Goal: Transaction & Acquisition: Subscribe to service/newsletter

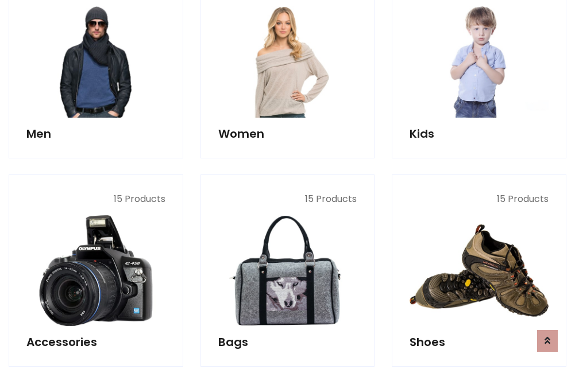
scroll to position [833, 0]
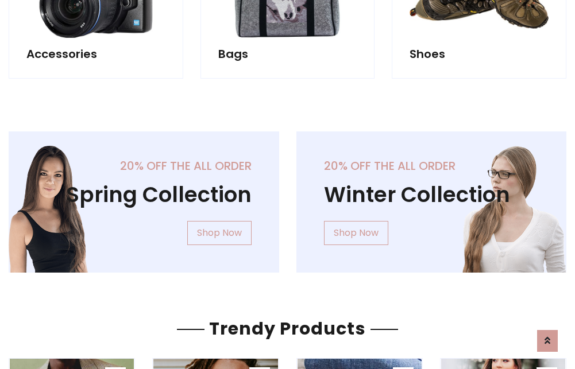
click at [288, 197] on div "20% off the all order Winter Collection Shop Now" at bounding box center [432, 211] width 288 height 160
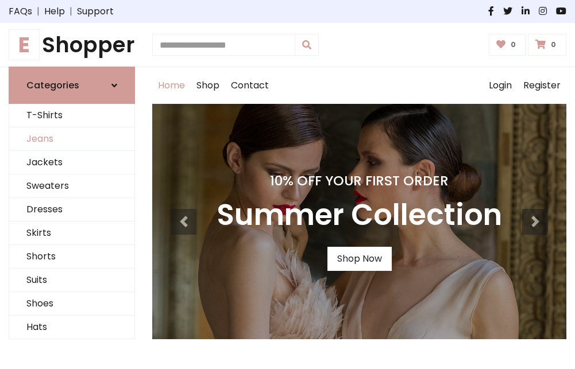
click at [72, 140] on link "Jeans" at bounding box center [71, 139] width 125 height 24
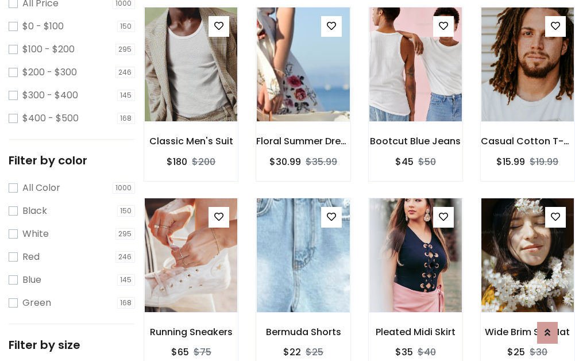
scroll to position [337, 0]
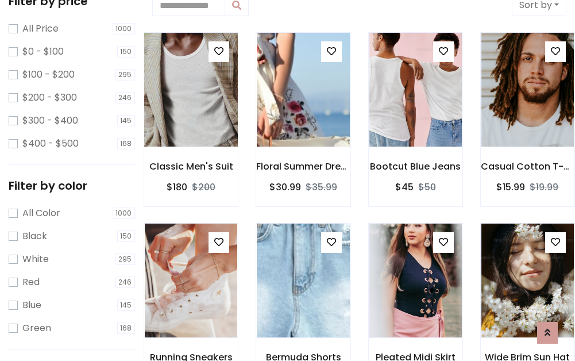
click at [191, 90] on img at bounding box center [190, 90] width 111 height 276
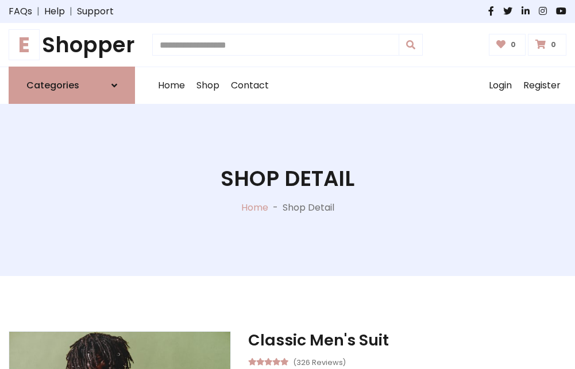
scroll to position [123, 0]
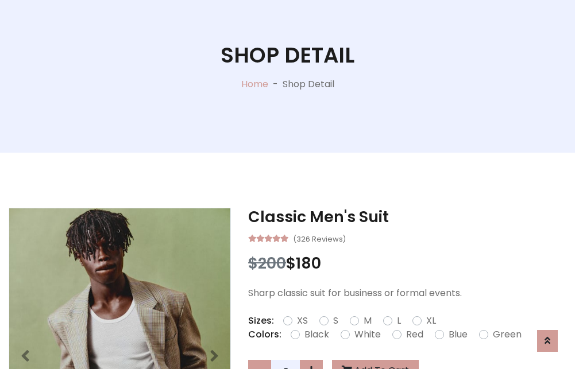
click at [413, 335] on label "Red" at bounding box center [414, 335] width 17 height 14
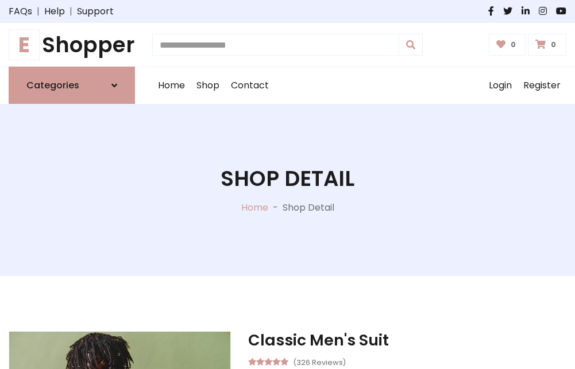
scroll to position [123, 0]
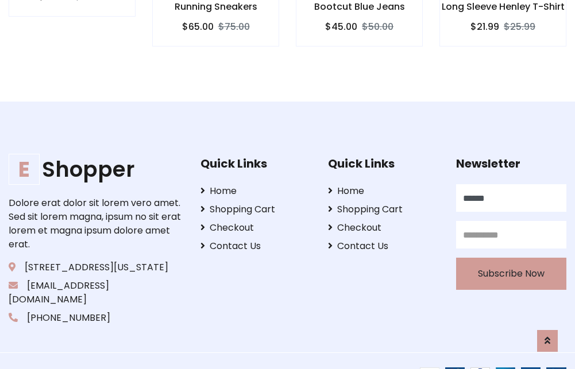
scroll to position [1133, 0]
type input "******"
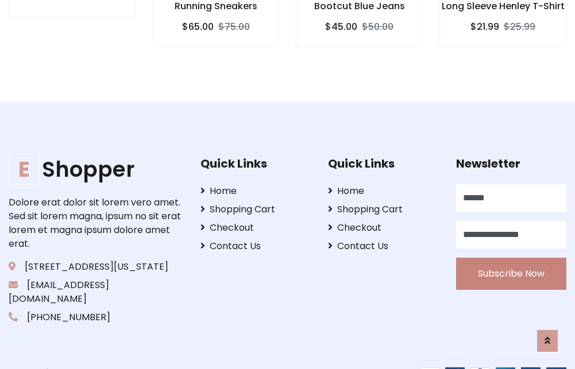
type input "**********"
click at [510, 260] on button "Subscribe Now" at bounding box center [511, 274] width 110 height 32
